Goal: Communication & Community: Answer question/provide support

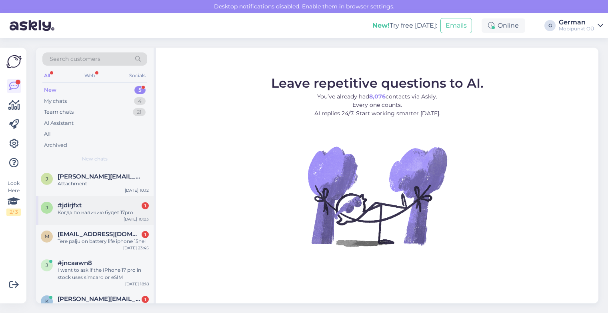
click at [97, 217] on div "j #jdirjfxt 1 Когда по наличию будет 17pro [DATE] 10:03" at bounding box center [95, 210] width 118 height 29
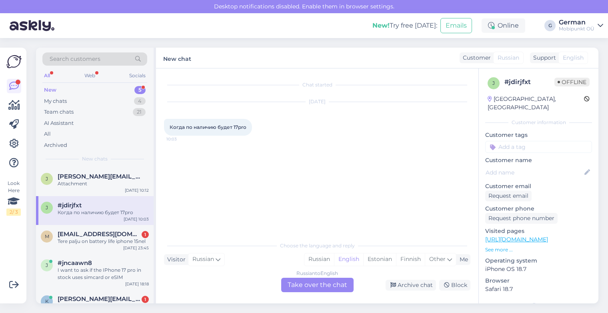
click at [280, 146] on div "Chat started [DATE] Когда по наличию будет 17pro 10:03" at bounding box center [321, 153] width 314 height 154
click at [320, 261] on div "Russian" at bounding box center [320, 259] width 30 height 12
click at [318, 284] on div "Russian to Russian Take over the chat" at bounding box center [317, 285] width 72 height 14
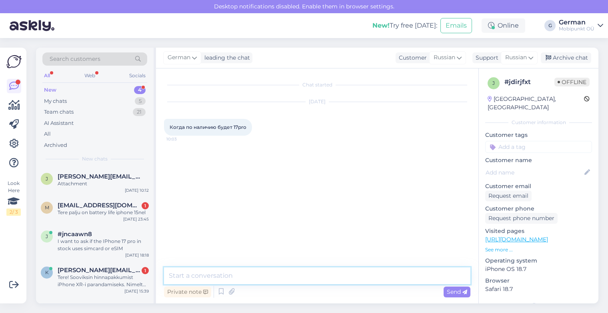
click at [214, 273] on textarea at bounding box center [317, 275] width 307 height 17
click at [238, 262] on textarea "Здравствуйте!" at bounding box center [317, 271] width 307 height 26
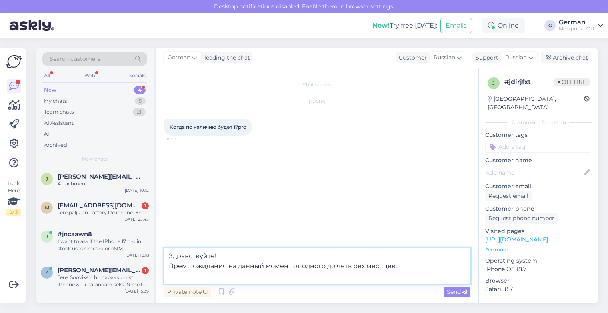
click at [230, 265] on textarea "Здравствуйте! Время ожидания на данный момент от одного до четырех месяцев." at bounding box center [317, 266] width 307 height 36
type textarea "Здравствуйте! Время ожидания заказа на данный момент от одного до четырех месяц…"
click at [461, 293] on span "Send" at bounding box center [457, 291] width 20 height 7
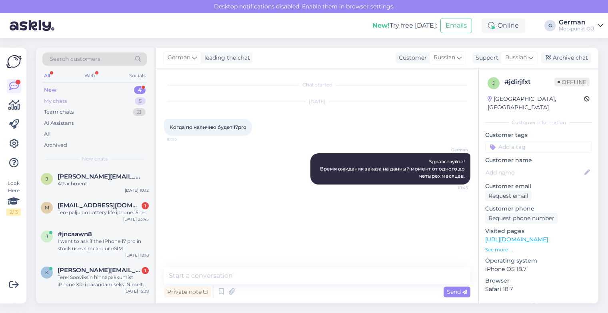
click at [64, 100] on div "My chats" at bounding box center [55, 101] width 23 height 8
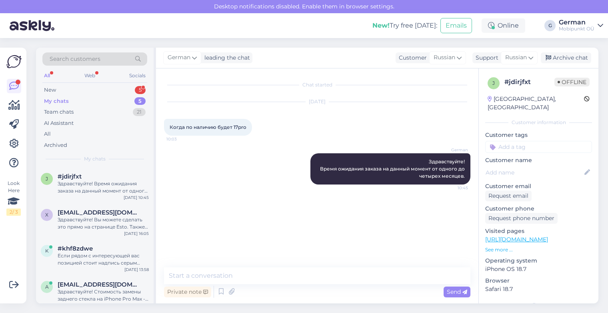
click at [49, 84] on div "Search customers All Web Socials New 5 My chats 5 Team chats 21 AI Assistant Al…" at bounding box center [95, 108] width 118 height 120
click at [52, 92] on div "New" at bounding box center [50, 90] width 12 height 8
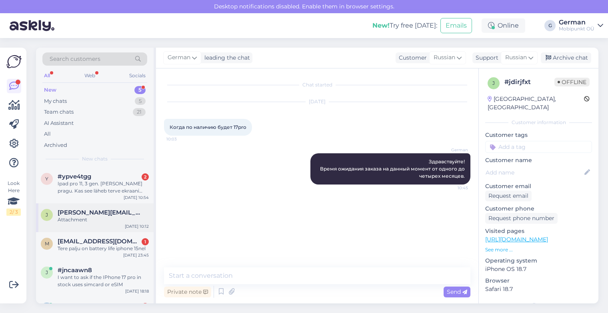
click at [110, 205] on div "[PERSON_NAME] [PERSON_NAME][EMAIL_ADDRESS][DOMAIN_NAME] Attachment [DATE] 10:12" at bounding box center [95, 217] width 118 height 29
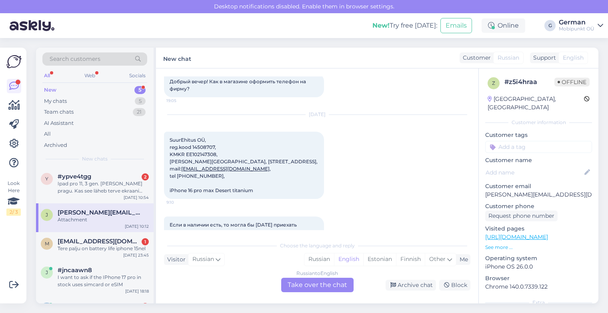
scroll to position [24, 0]
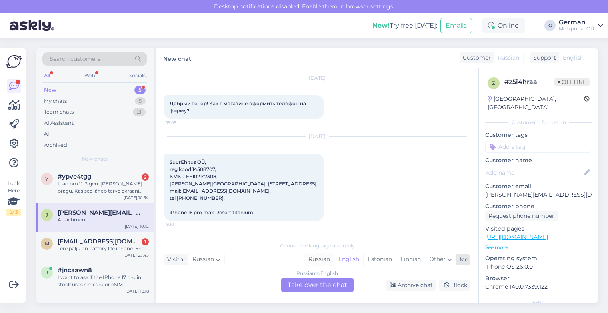
click at [320, 254] on div "Russian" at bounding box center [320, 259] width 30 height 12
click at [312, 278] on div "Russian to Russian Take over the chat" at bounding box center [317, 285] width 72 height 14
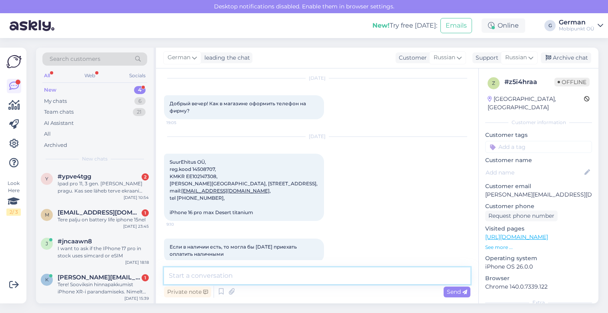
click at [221, 283] on textarea at bounding box center [317, 275] width 307 height 17
type textarea "P"
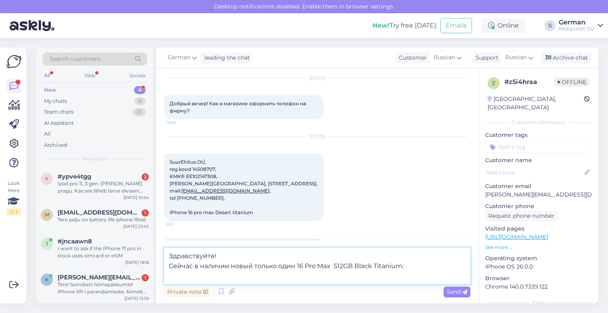
click at [213, 279] on textarea "Здравствуйте! Сейчас в наличии новый только один 16 Pro Max 512GB Black Titaniu…" at bounding box center [317, 266] width 307 height 36
paste textarea "[URL][DOMAIN_NAME]"
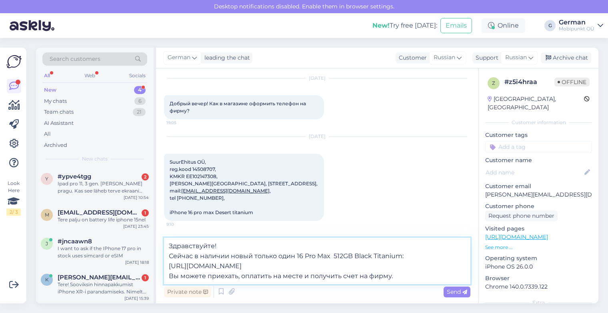
scroll to position [72, 0]
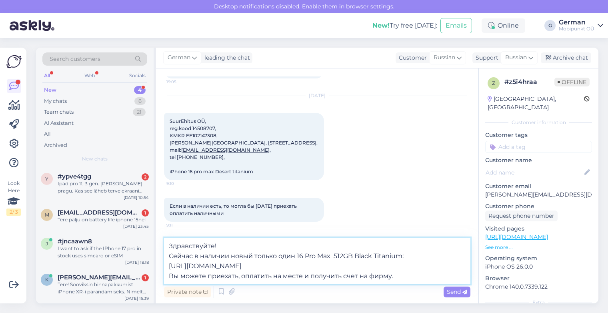
click at [305, 276] on textarea "Здравствуйте! Сейчас в наличии новый только один 16 Pro Max 512GB Black Titaniu…" at bounding box center [317, 261] width 307 height 46
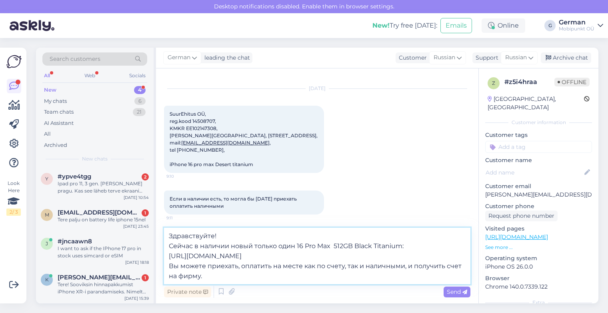
click at [223, 277] on textarea "Здравствуйте! Сейчас в наличии новый только один 16 Pro Max 512GB Black Titaniu…" at bounding box center [317, 256] width 307 height 56
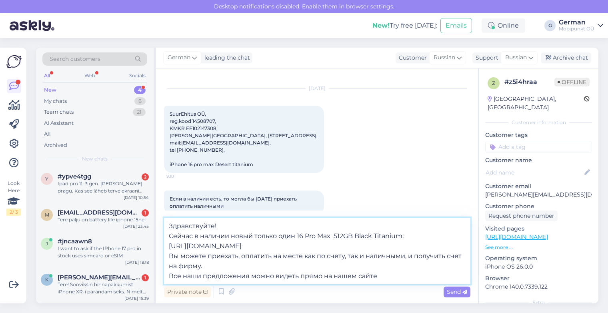
drag, startPoint x: 250, startPoint y: 275, endPoint x: 170, endPoint y: 276, distance: 79.6
click at [170, 276] on textarea "Здравствуйте! Сейчас в наличии новый только один 16 Pro Max 512GB Black Titaniu…" at bounding box center [317, 251] width 307 height 66
click at [363, 277] on textarea "Здравствуйте! Сейчас в наличии новый только один 16 Pro Max 512GB Black Titaniu…" at bounding box center [317, 251] width 307 height 66
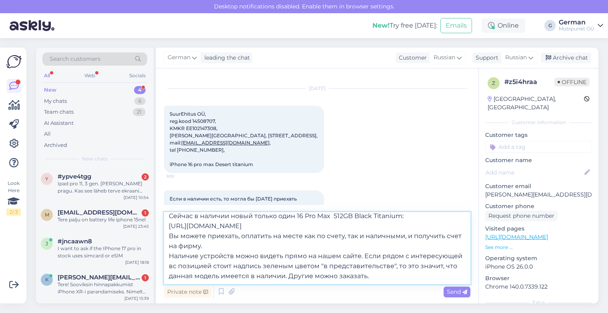
scroll to position [20, 0]
paste textarea "[URL][DOMAIN_NAME]"
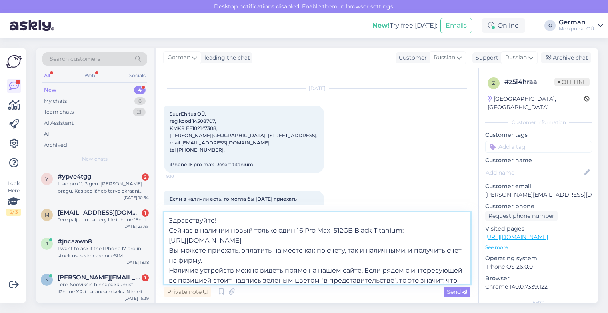
scroll to position [24, 0]
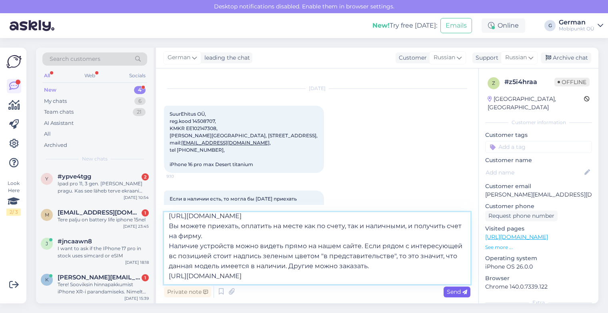
type textarea "Здравствуйте! Сейчас в наличии новый только один 16 Pro Max 512GB Black Titaniu…"
click at [455, 294] on span "Send" at bounding box center [457, 291] width 20 height 7
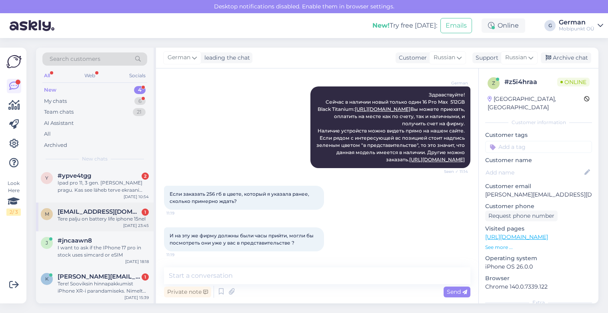
scroll to position [0, 0]
click at [242, 96] on div "German Здравствуйте! Сейчас в наличии новый только один 16 Pro Max 512GB Black …" at bounding box center [317, 127] width 307 height 99
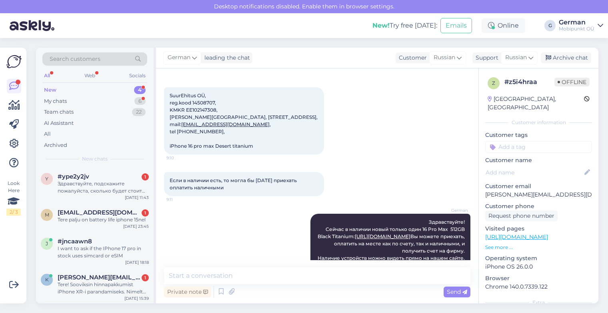
scroll to position [66, 0]
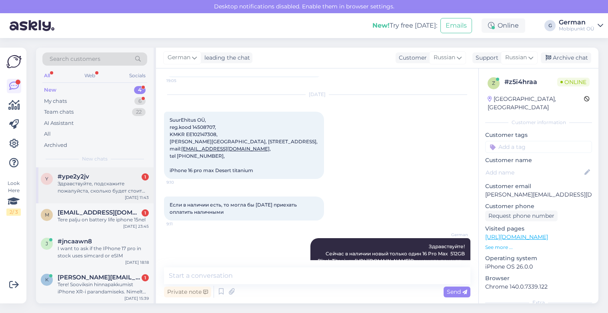
click at [71, 181] on div "Здравствуйте, подскажите пожалуйста, сколько будет стоит ремонт айфон XR , слом…" at bounding box center [103, 187] width 91 height 14
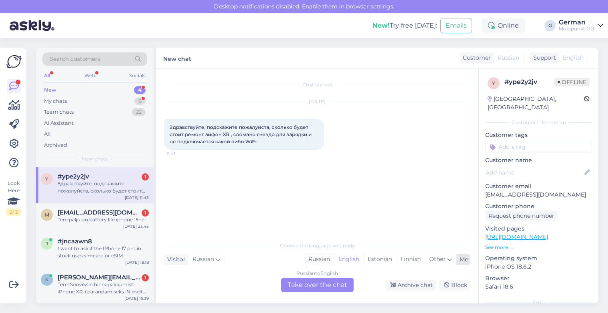
click at [318, 260] on div "Russian" at bounding box center [320, 259] width 30 height 12
click at [304, 286] on div "Russian to Russian Take over the chat" at bounding box center [317, 285] width 72 height 14
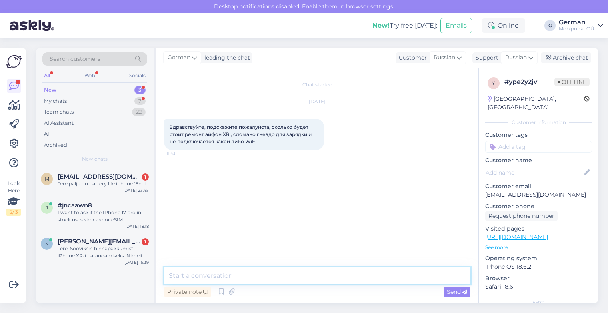
click at [215, 277] on textarea at bounding box center [317, 275] width 307 height 17
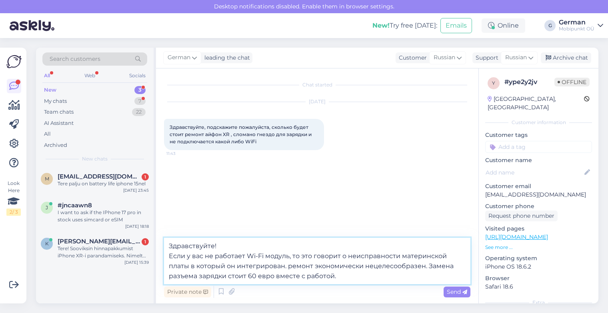
click at [290, 262] on textarea "Здравствуйте! Если у вас не работает Wi-Fi модуль, то это говорит о неисправнос…" at bounding box center [317, 261] width 307 height 46
click at [425, 266] on textarea "Здравствуйте! Если у вас не работает Wi-Fi модуль, то это говорит о неисправнос…" at bounding box center [317, 261] width 307 height 46
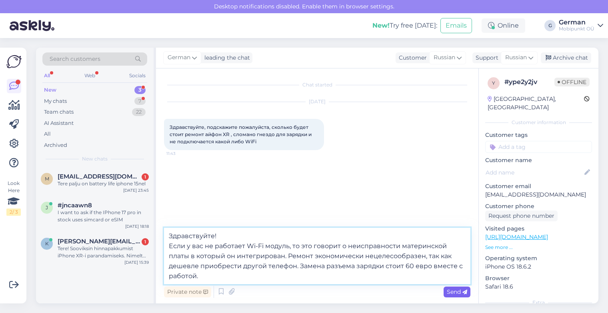
type textarea "Здравствуйте! Если у вас не работает Wi-Fi модуль, то это говорит о неисправнос…"
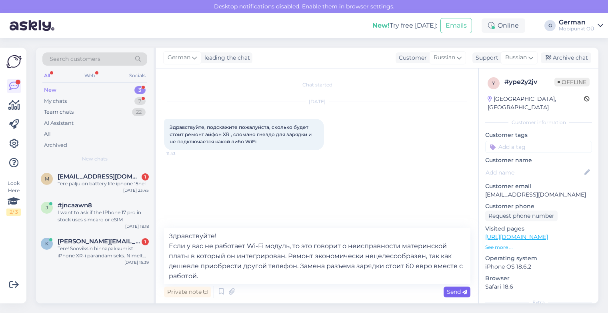
click at [457, 293] on span "Send" at bounding box center [457, 291] width 20 height 7
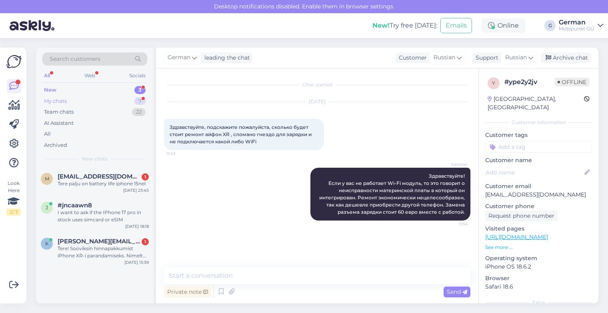
click at [58, 98] on div "My chats" at bounding box center [55, 101] width 23 height 8
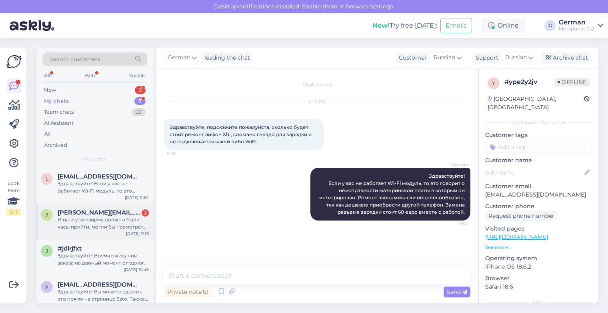
click at [100, 220] on div "И на эту же фирму должны были часы прийти, могли бы посмотреть они уже у вас в …" at bounding box center [103, 223] width 91 height 14
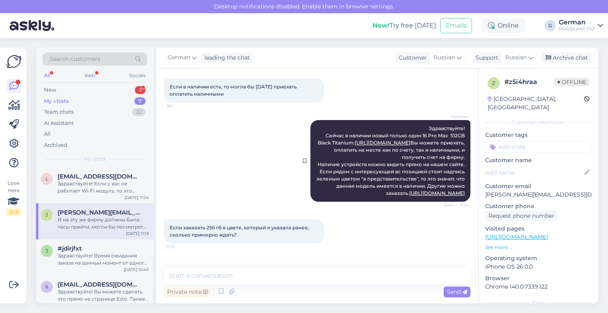
scroll to position [253, 0]
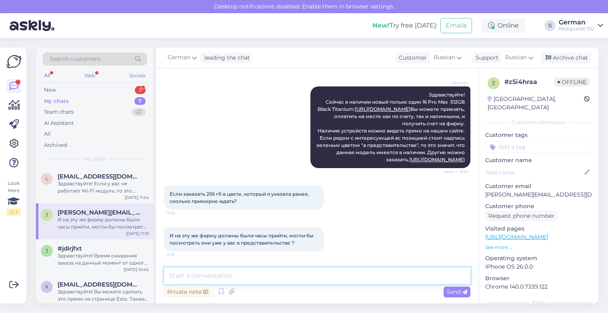
click at [208, 279] on textarea at bounding box center [317, 275] width 307 height 17
type textarea "P"
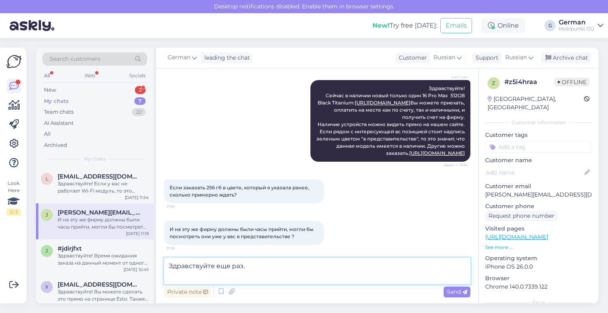
scroll to position [263, 0]
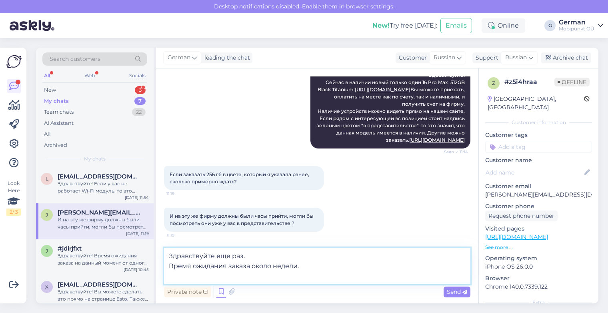
drag, startPoint x: 221, startPoint y: 278, endPoint x: 218, endPoint y: 294, distance: 16.6
click at [221, 278] on textarea "Здравствуйте еще раз. Время ожидания заказа около недели." at bounding box center [317, 266] width 307 height 36
click at [250, 269] on textarea "Здравствуйте еще раз. Время ожидания заказа около недели." at bounding box center [317, 266] width 307 height 36
click at [342, 266] on textarea "Здравствуйте еще раз. Время ожидания заказа 16 Pro Max около недели." at bounding box center [317, 266] width 307 height 36
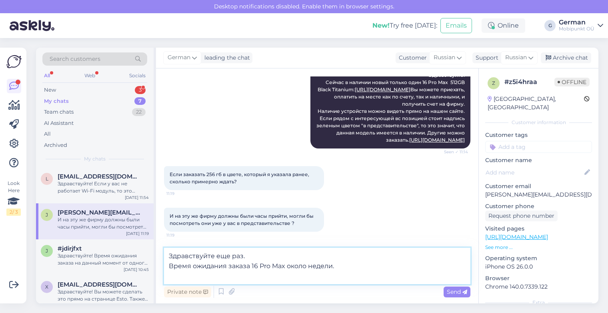
click at [252, 266] on textarea "Здравствуйте еще раз. Время ожидания заказа 16 Pro Max около недели." at bounding box center [317, 266] width 307 height 36
click at [378, 267] on textarea "Здравствуйте еще раз. Время ожидания заказа нового 16 Pro Max около недели." at bounding box center [317, 266] width 307 height 36
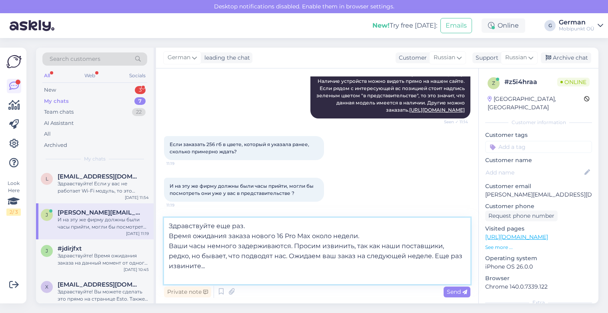
scroll to position [303, 0]
type textarea "Здравствуйте еще раз. Время ожидания заказа нового 16 Pro Max около недели. Ваш…"
click at [459, 291] on span "Send" at bounding box center [457, 291] width 20 height 7
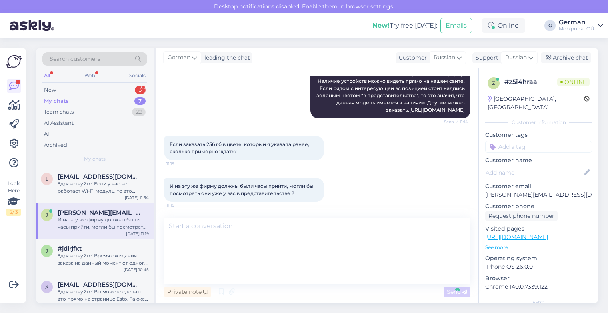
scroll to position [324, 0]
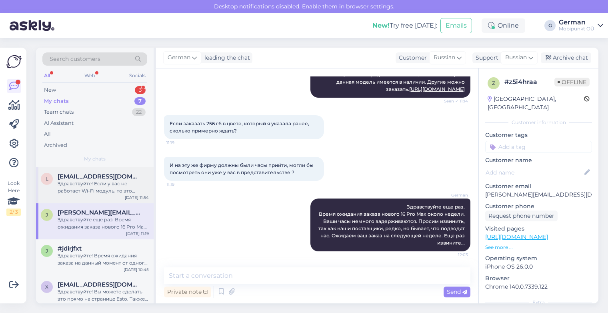
click at [85, 193] on div "Здравствуйте! Если у вас не работает Wi-Fi модуль, то это говорит о неисправнос…" at bounding box center [103, 187] width 91 height 14
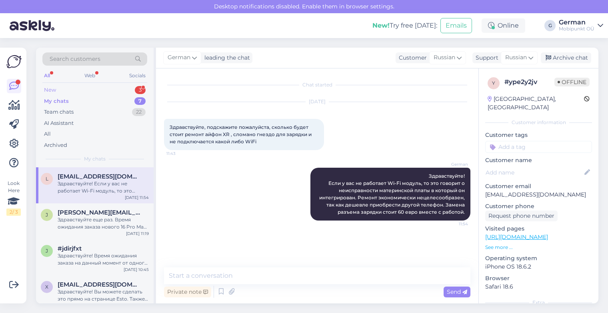
click at [54, 86] on div "New" at bounding box center [50, 90] width 12 height 8
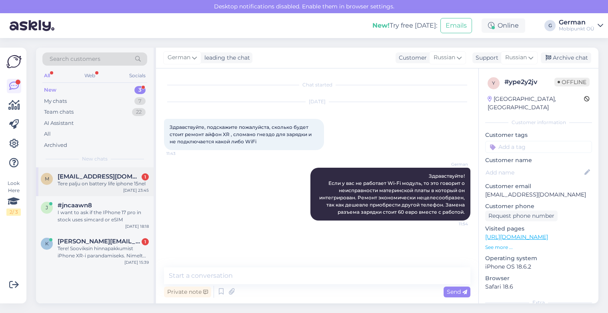
click at [99, 182] on div "Tere palju on battery life iphone 15nel" at bounding box center [103, 183] width 91 height 7
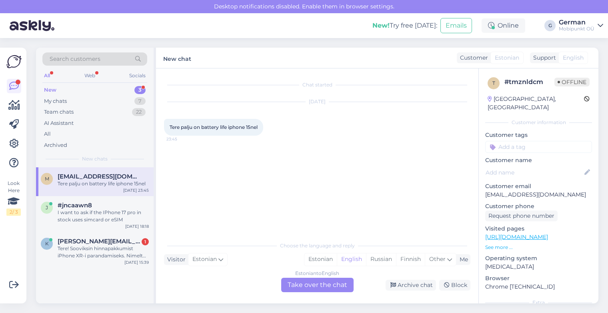
click at [51, 86] on div "New" at bounding box center [50, 90] width 12 height 8
click at [60, 101] on div "My chats" at bounding box center [55, 101] width 23 height 8
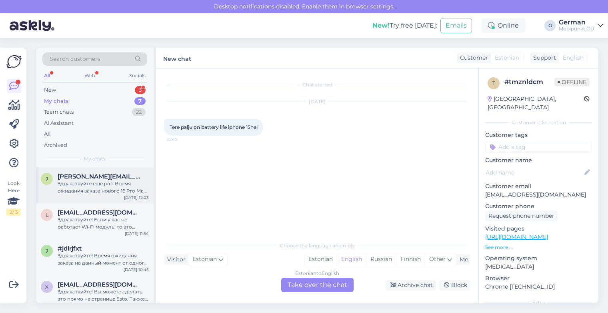
click at [88, 179] on span "[PERSON_NAME][EMAIL_ADDRESS][DOMAIN_NAME]" at bounding box center [99, 176] width 83 height 7
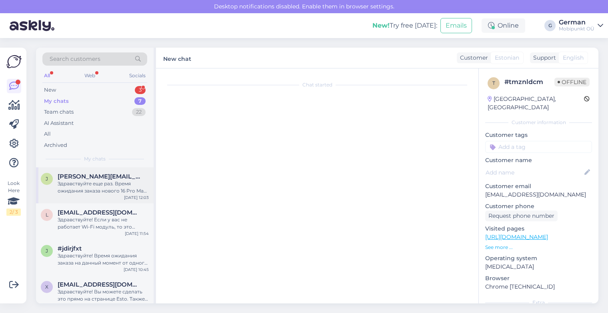
scroll to position [324, 0]
